Goal: Task Accomplishment & Management: Complete application form

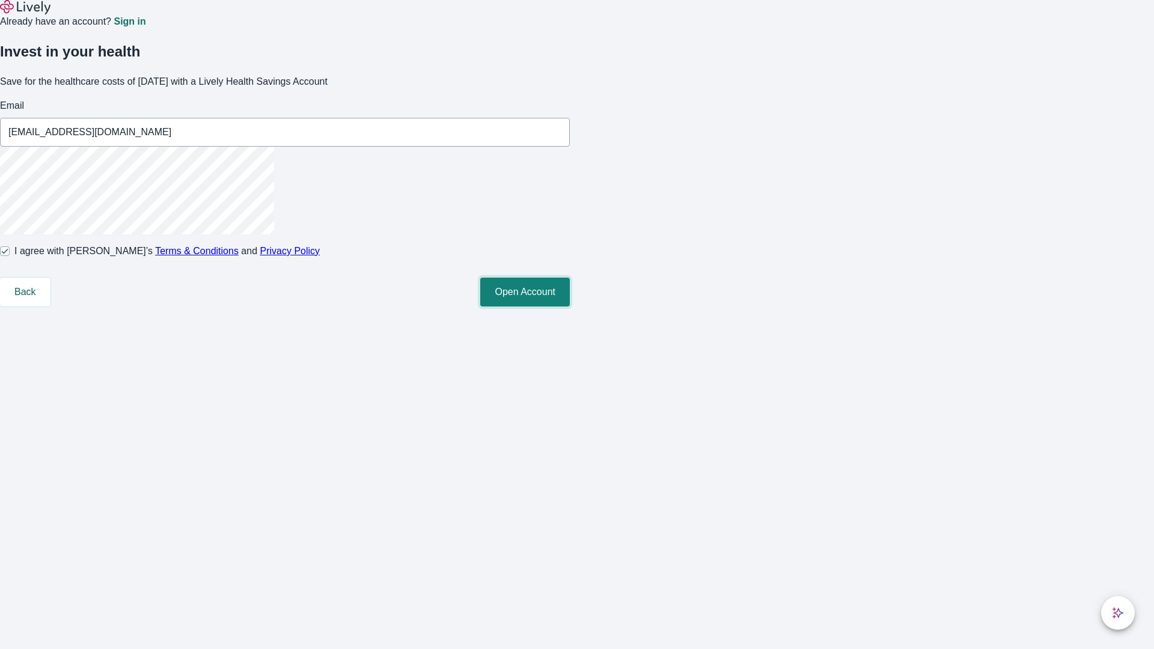
click at [570, 306] on button "Open Account" at bounding box center [525, 292] width 90 height 29
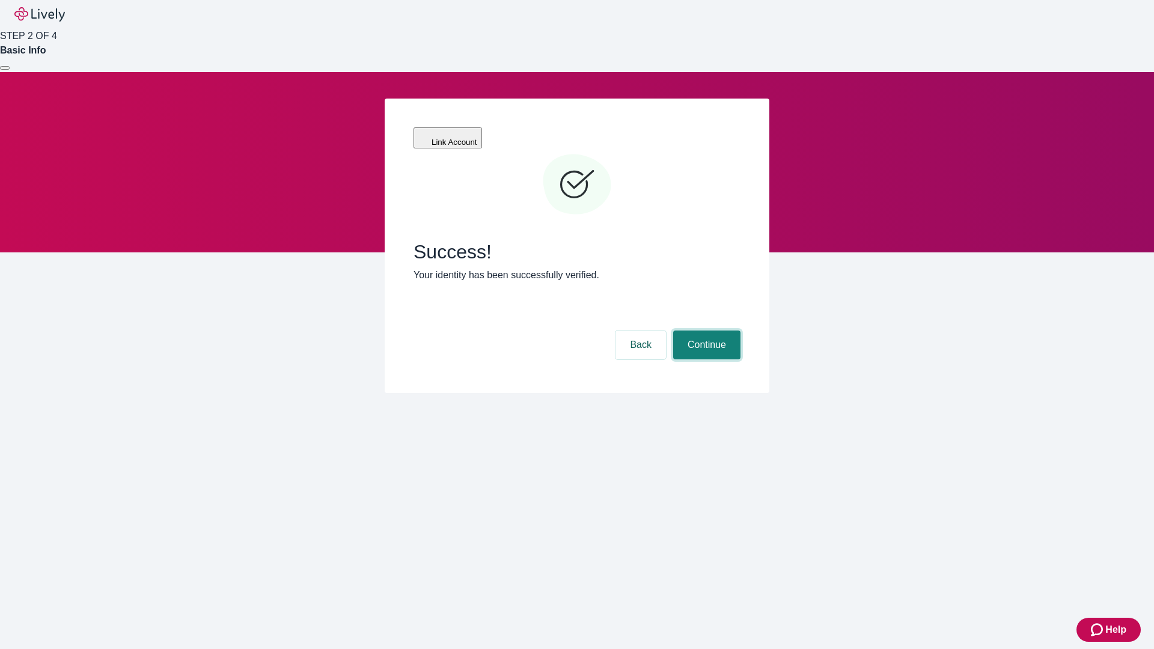
click at [705, 331] on button "Continue" at bounding box center [706, 345] width 67 height 29
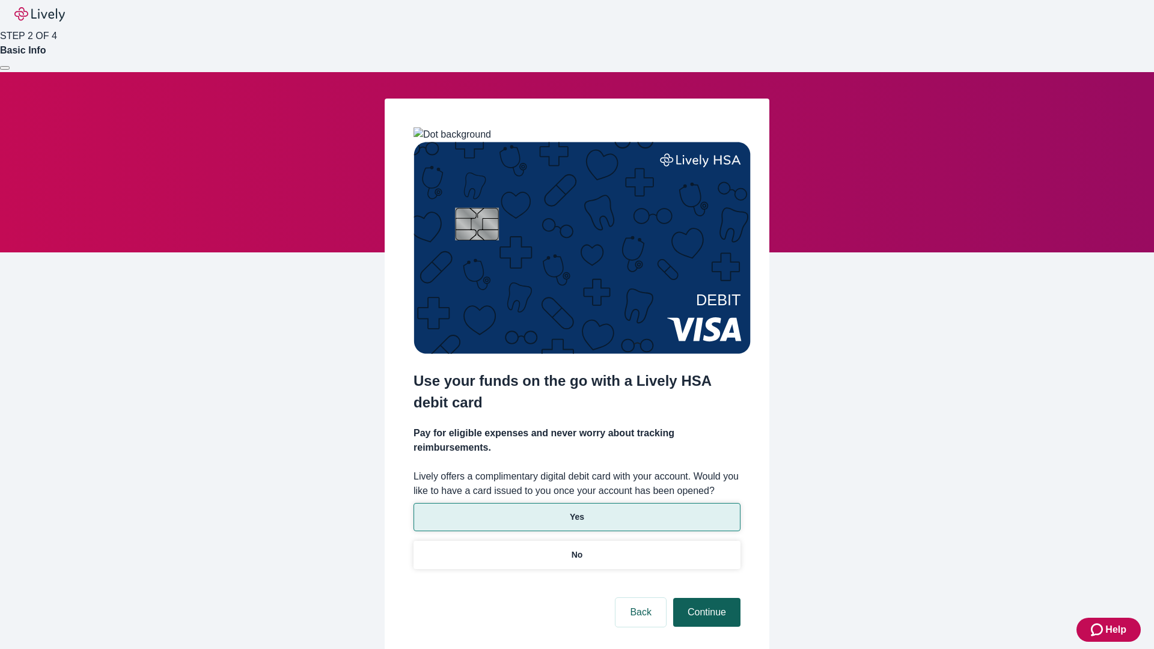
click at [576, 549] on p "No" at bounding box center [576, 555] width 11 height 13
click at [705, 598] on button "Continue" at bounding box center [706, 612] width 67 height 29
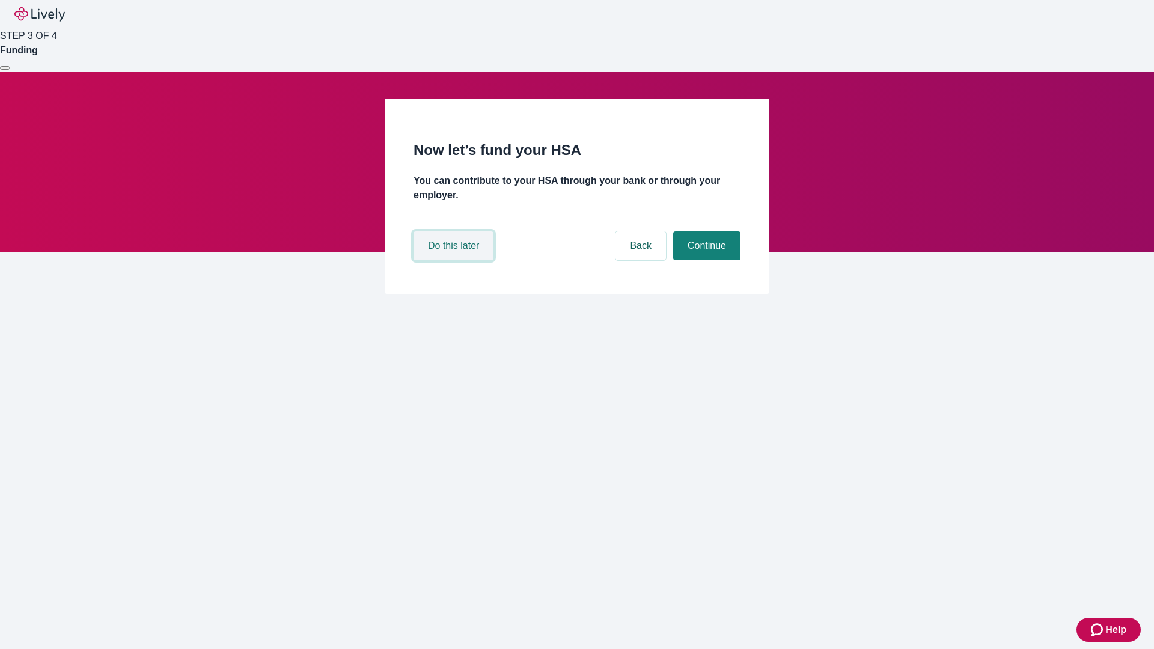
click at [455, 260] on button "Do this later" at bounding box center [453, 245] width 80 height 29
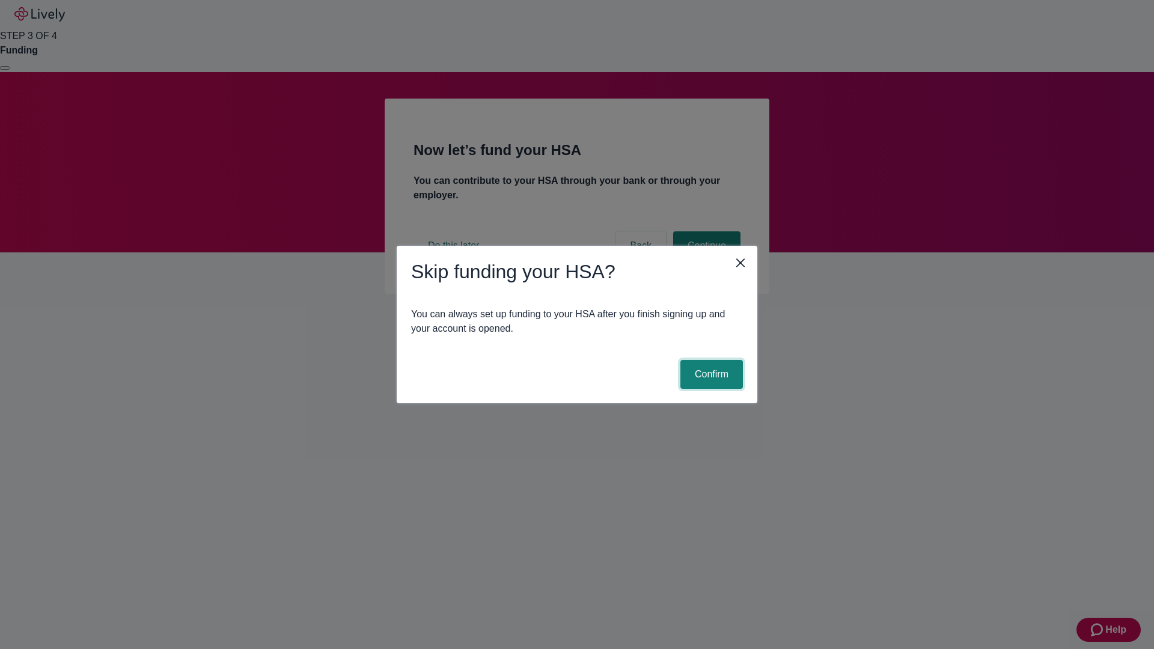
click at [710, 374] on button "Confirm" at bounding box center [711, 374] width 62 height 29
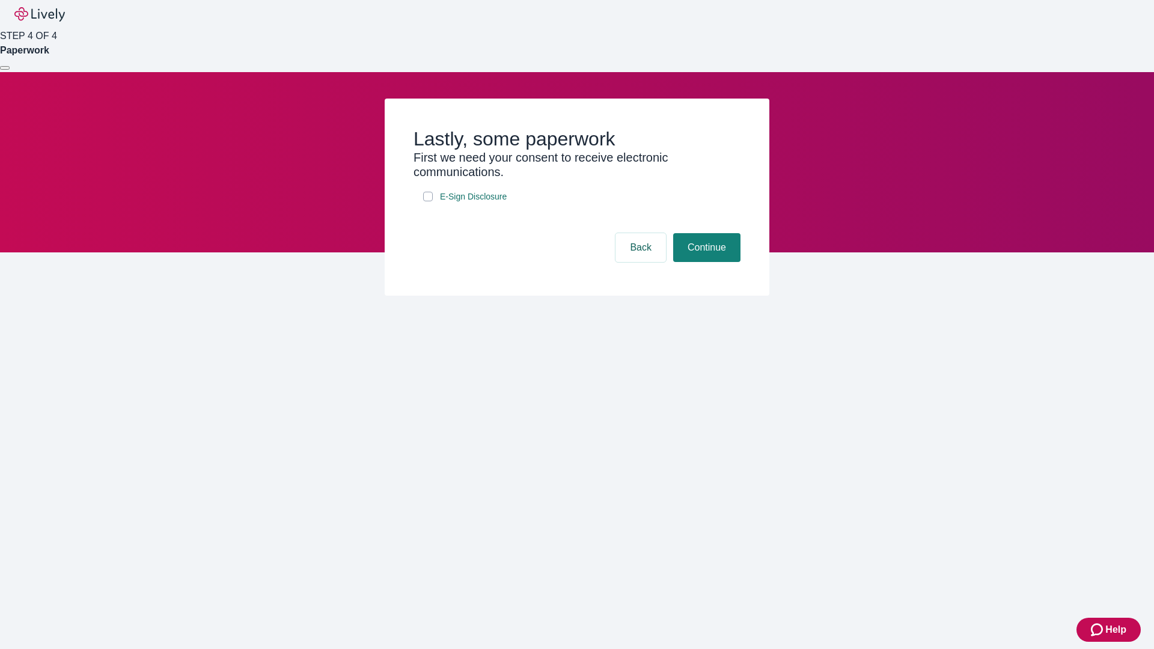
click at [428, 201] on input "E-Sign Disclosure" at bounding box center [428, 197] width 10 height 10
checkbox input "true"
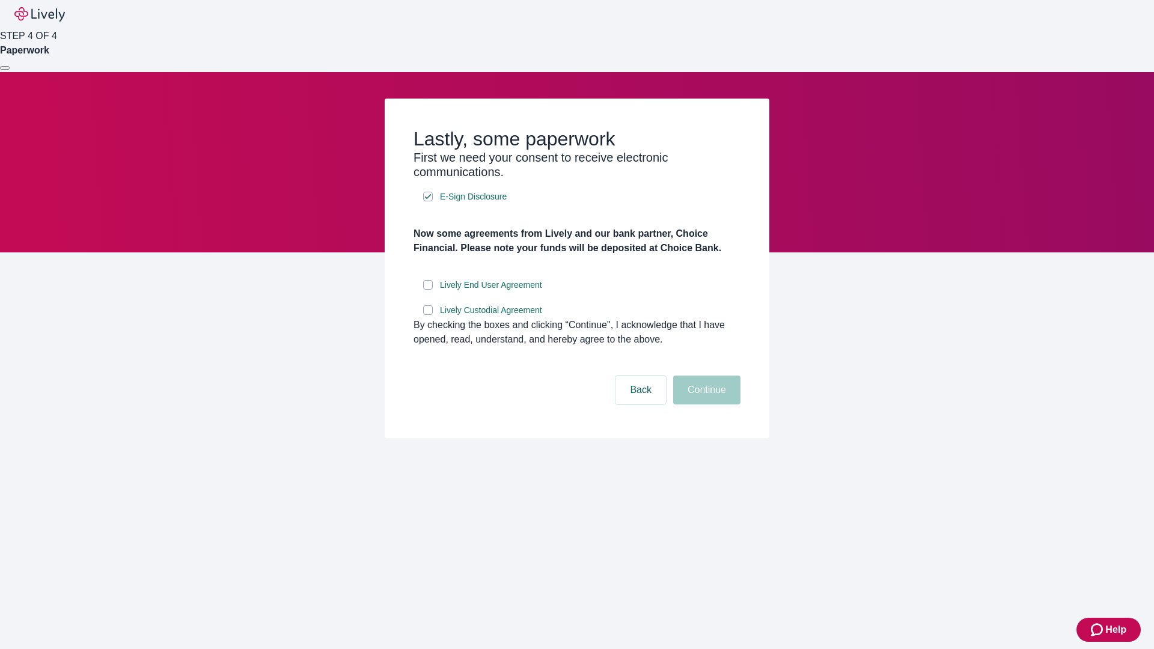
click at [428, 290] on input "Lively End User Agreement" at bounding box center [428, 285] width 10 height 10
checkbox input "true"
click at [428, 315] on input "Lively Custodial Agreement" at bounding box center [428, 310] width 10 height 10
checkbox input "true"
click at [705, 404] on button "Continue" at bounding box center [706, 390] width 67 height 29
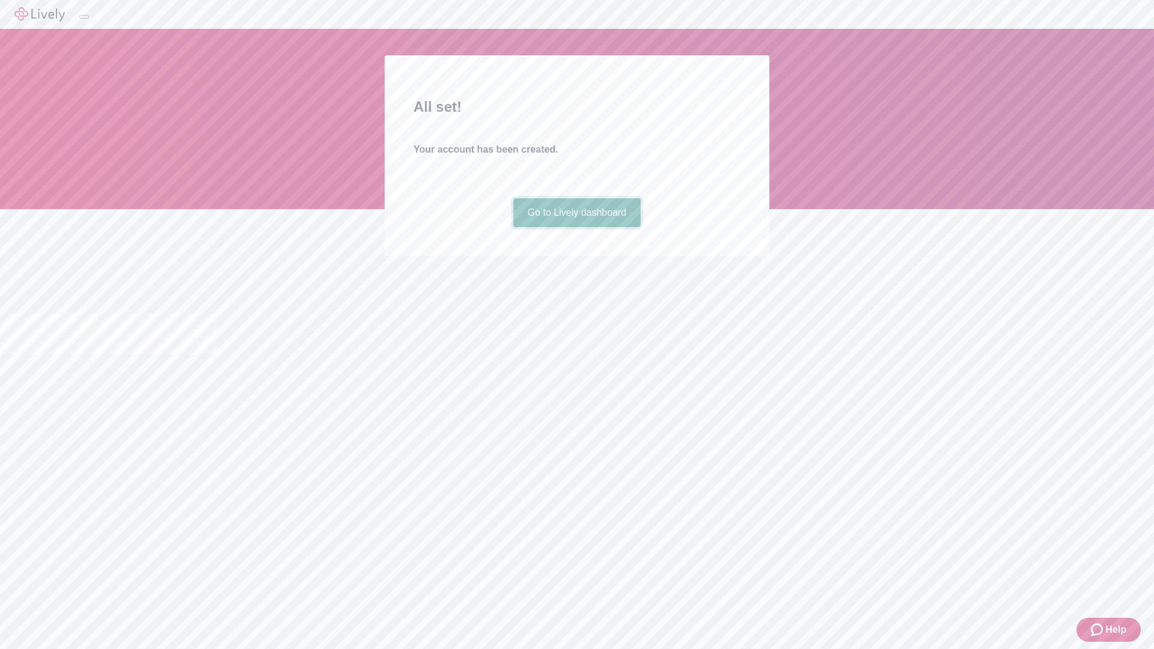
click at [576, 227] on link "Go to Lively dashboard" at bounding box center [577, 212] width 128 height 29
